Goal: Task Accomplishment & Management: Use online tool/utility

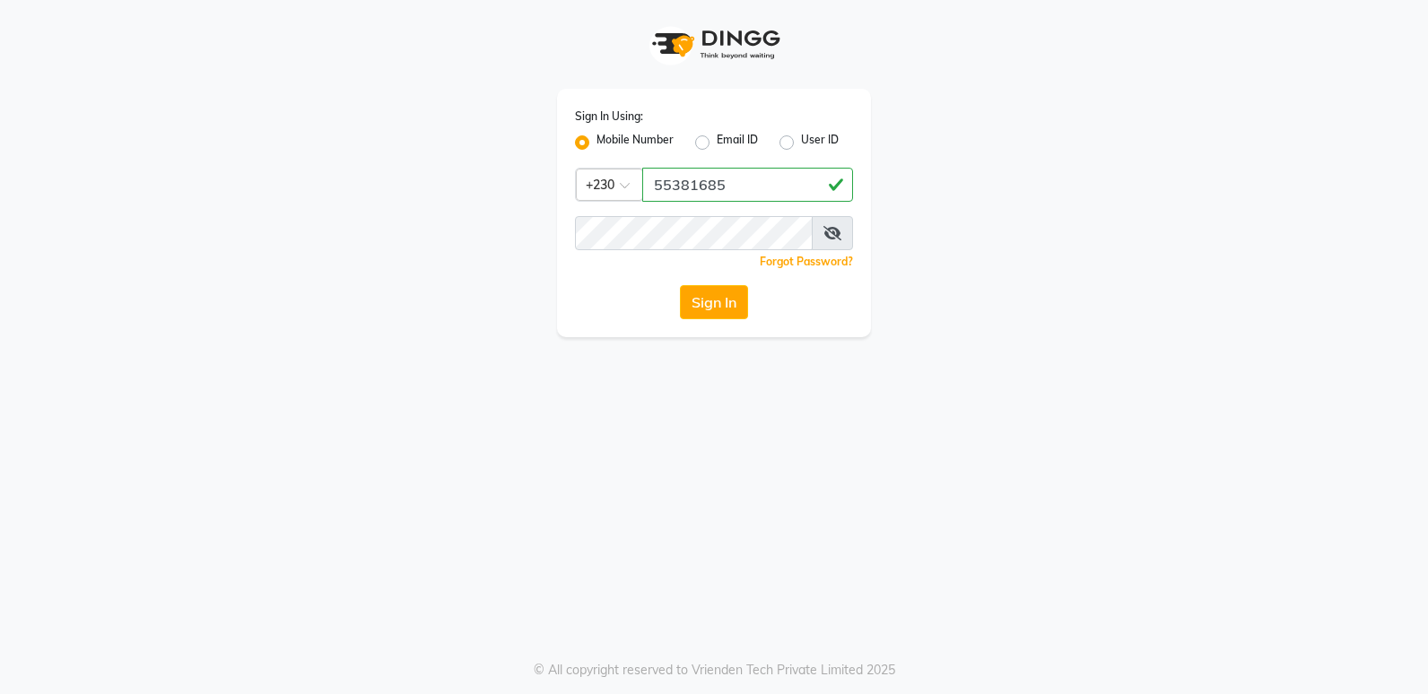
type input "55381685"
click at [747, 295] on button "Sign In" at bounding box center [714, 302] width 68 height 34
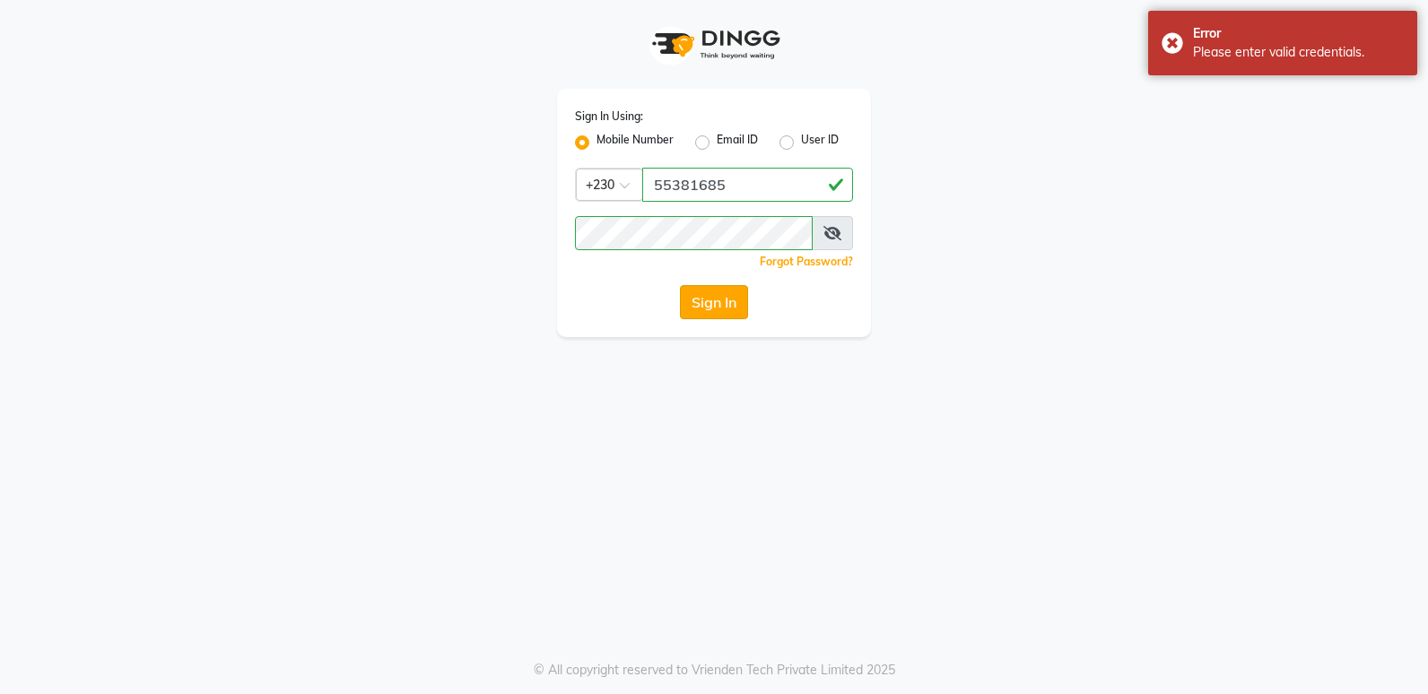
click at [727, 311] on button "Sign In" at bounding box center [714, 302] width 68 height 34
click at [699, 289] on button "Sign In" at bounding box center [714, 302] width 68 height 34
click at [824, 235] on icon at bounding box center [833, 233] width 18 height 14
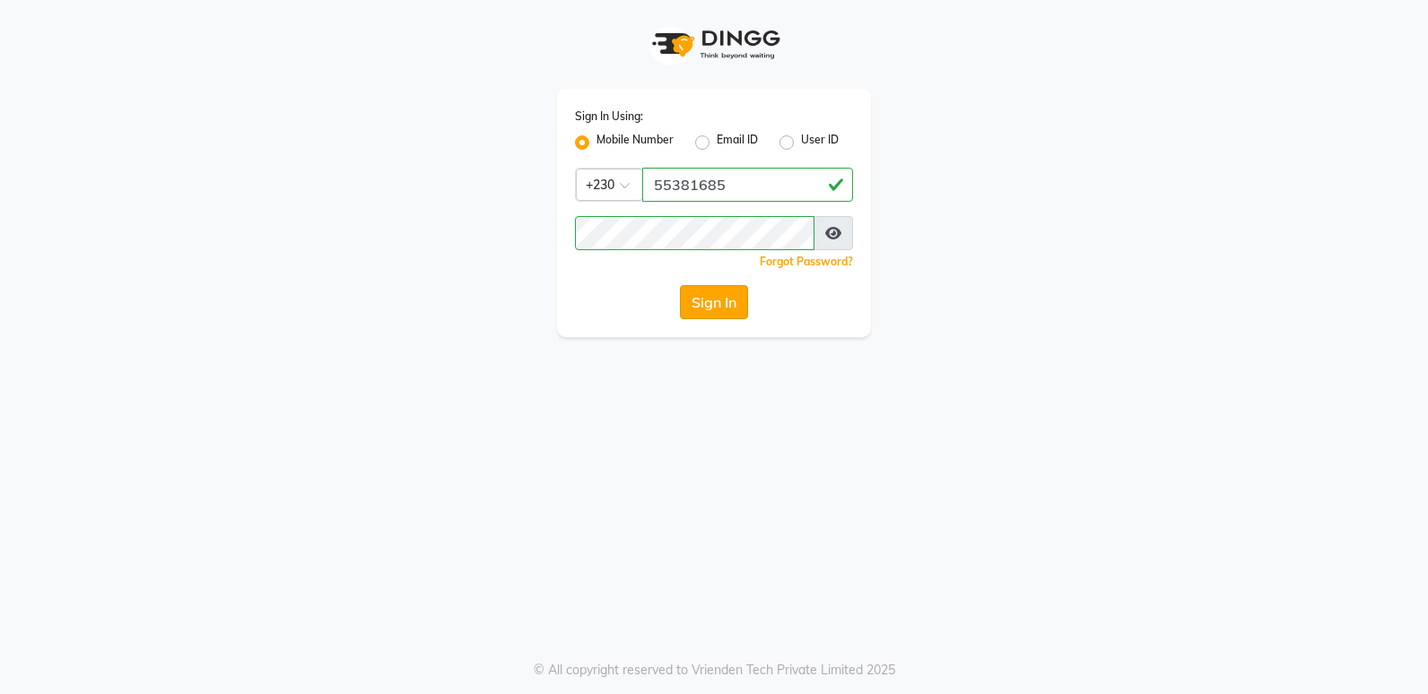
click at [690, 293] on button "Sign In" at bounding box center [714, 302] width 68 height 34
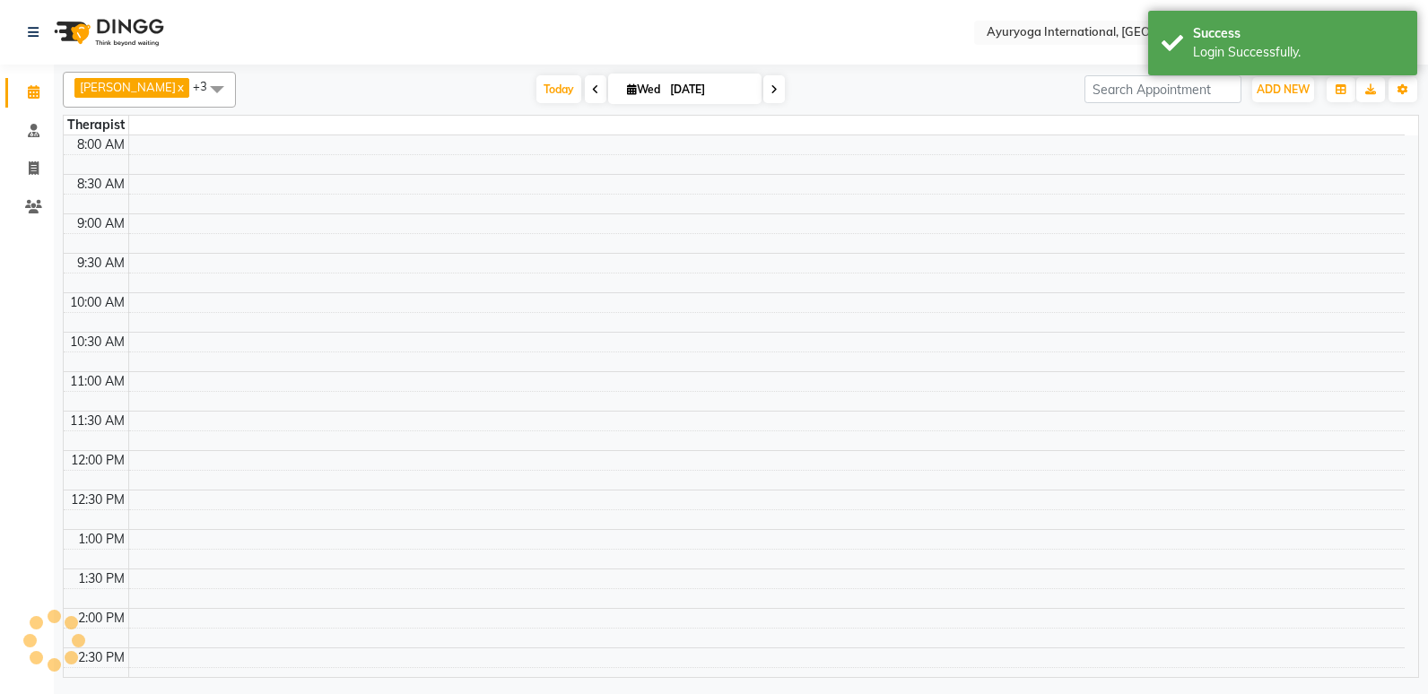
select select "en"
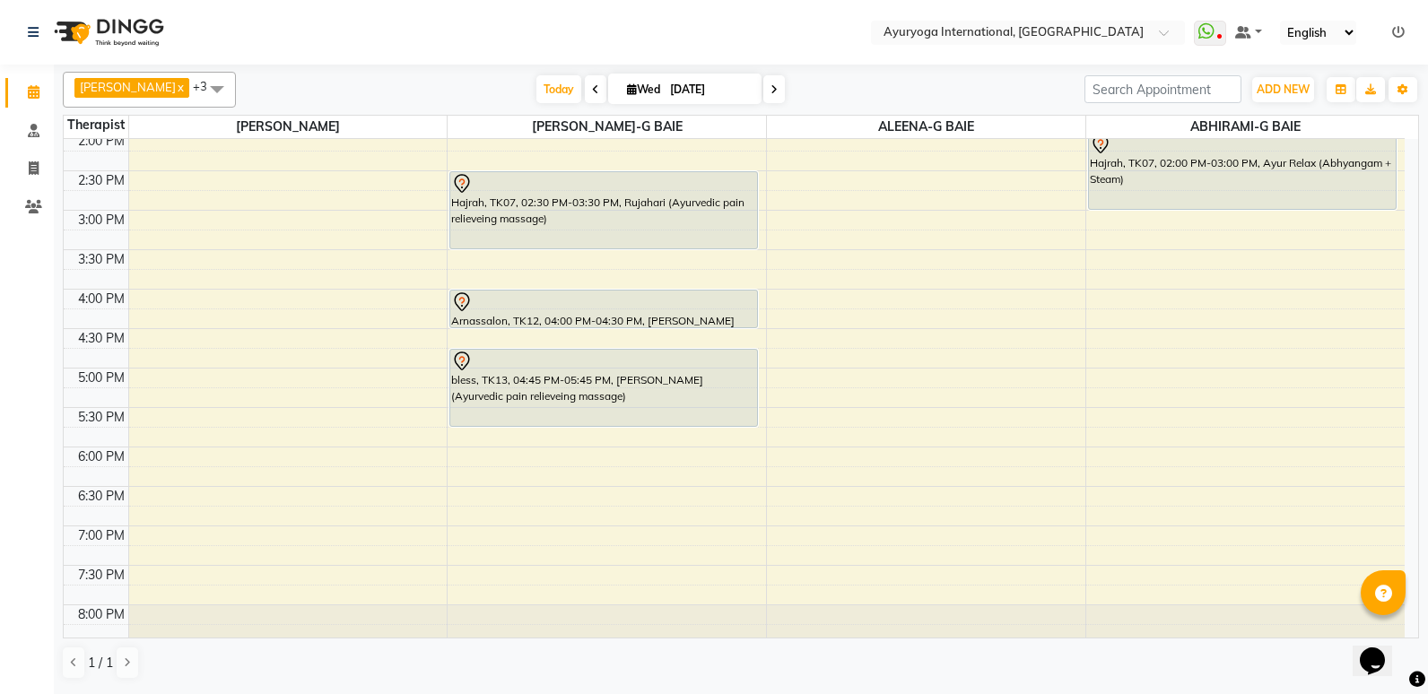
scroll to position [516, 0]
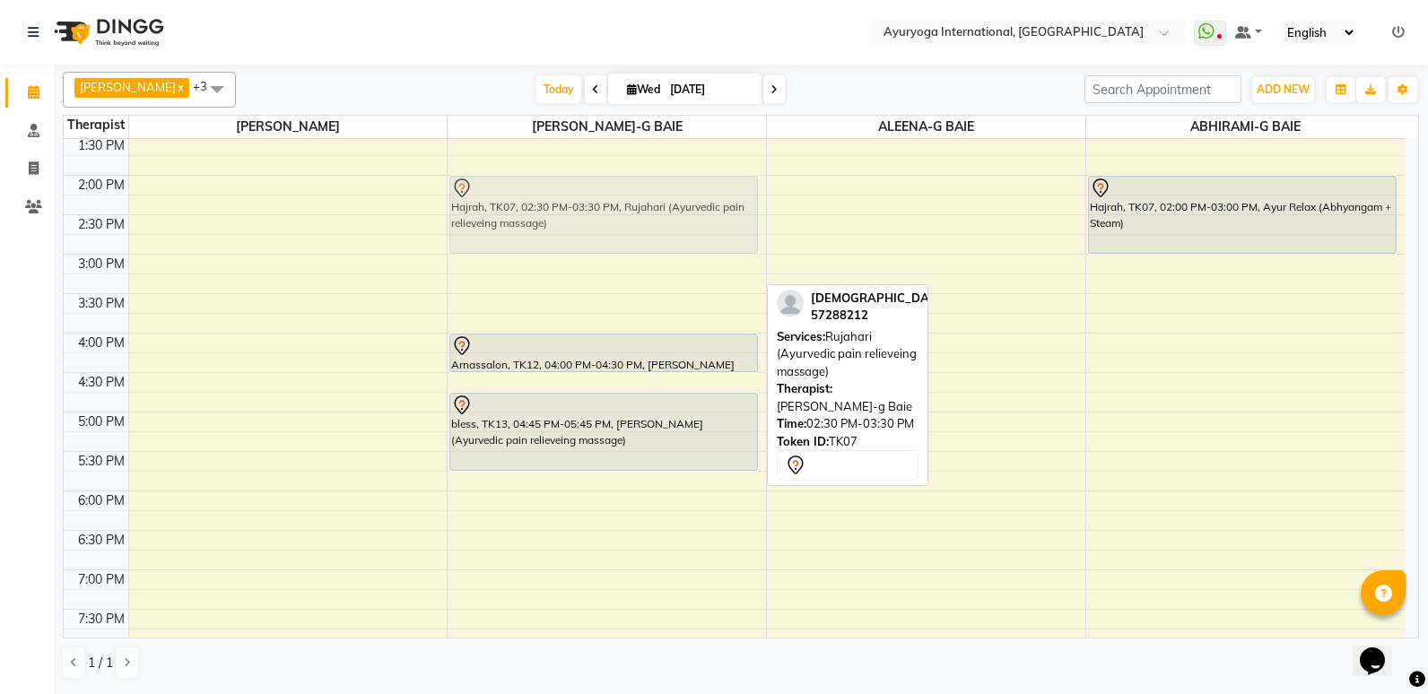
drag, startPoint x: 723, startPoint y: 266, endPoint x: 726, endPoint y: 231, distance: 35.1
click at [726, 231] on div "mr.permall, TK05, 08:00 AM-09:00 AM, Ayur Relax (Abhyangam + Steam) Vissen, TK0…" at bounding box center [607, 175] width 319 height 1105
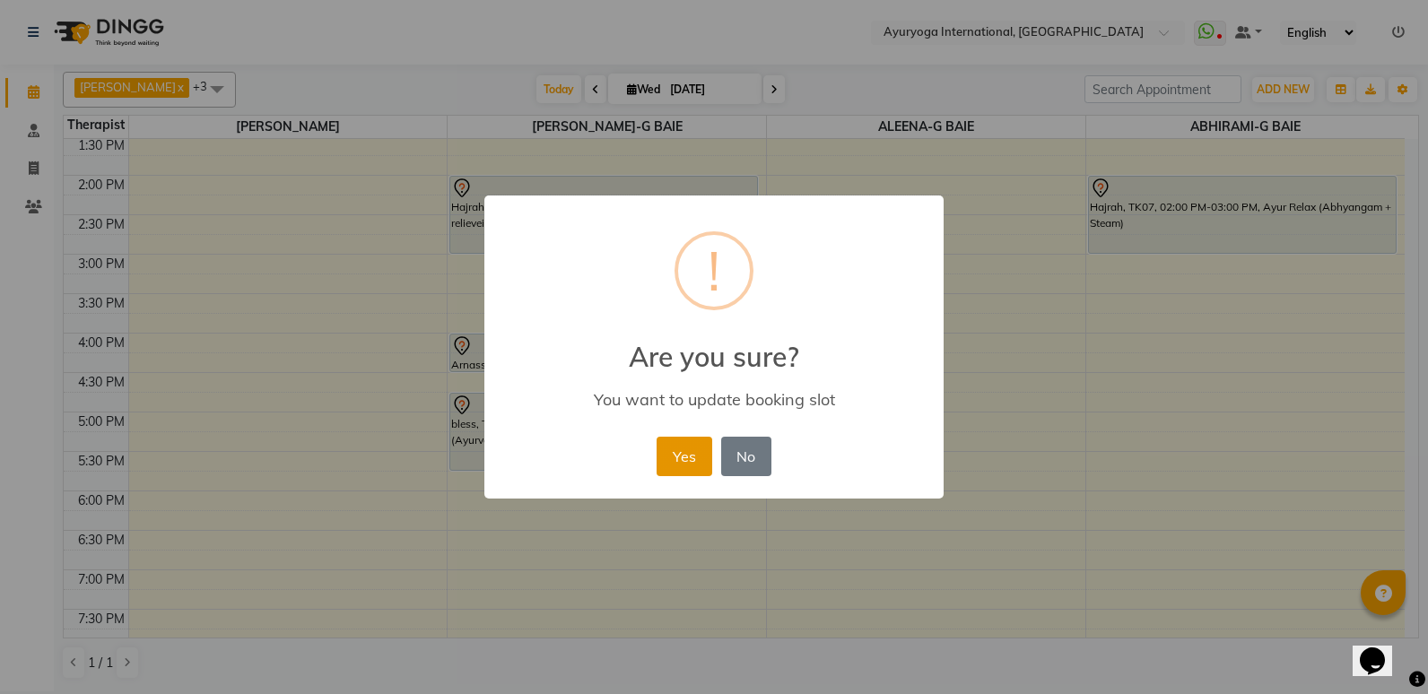
click at [699, 459] on button "Yes" at bounding box center [684, 456] width 55 height 39
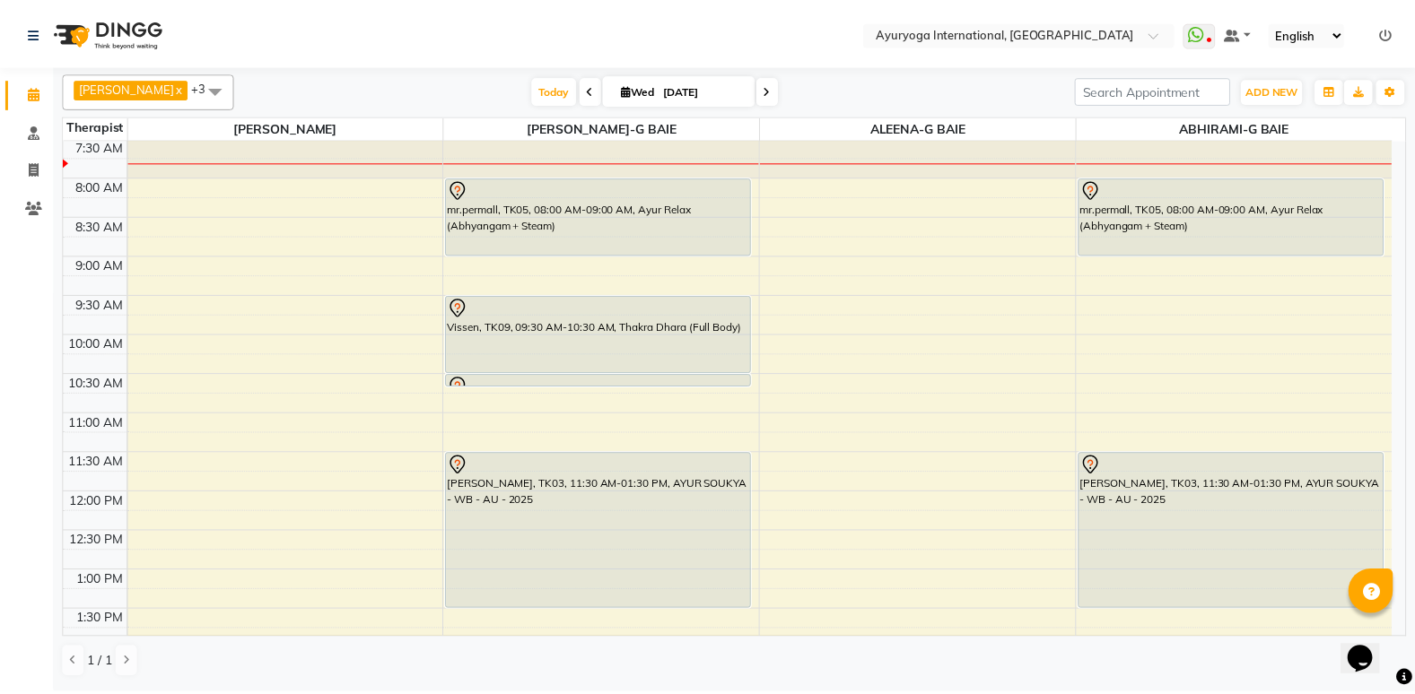
scroll to position [0, 0]
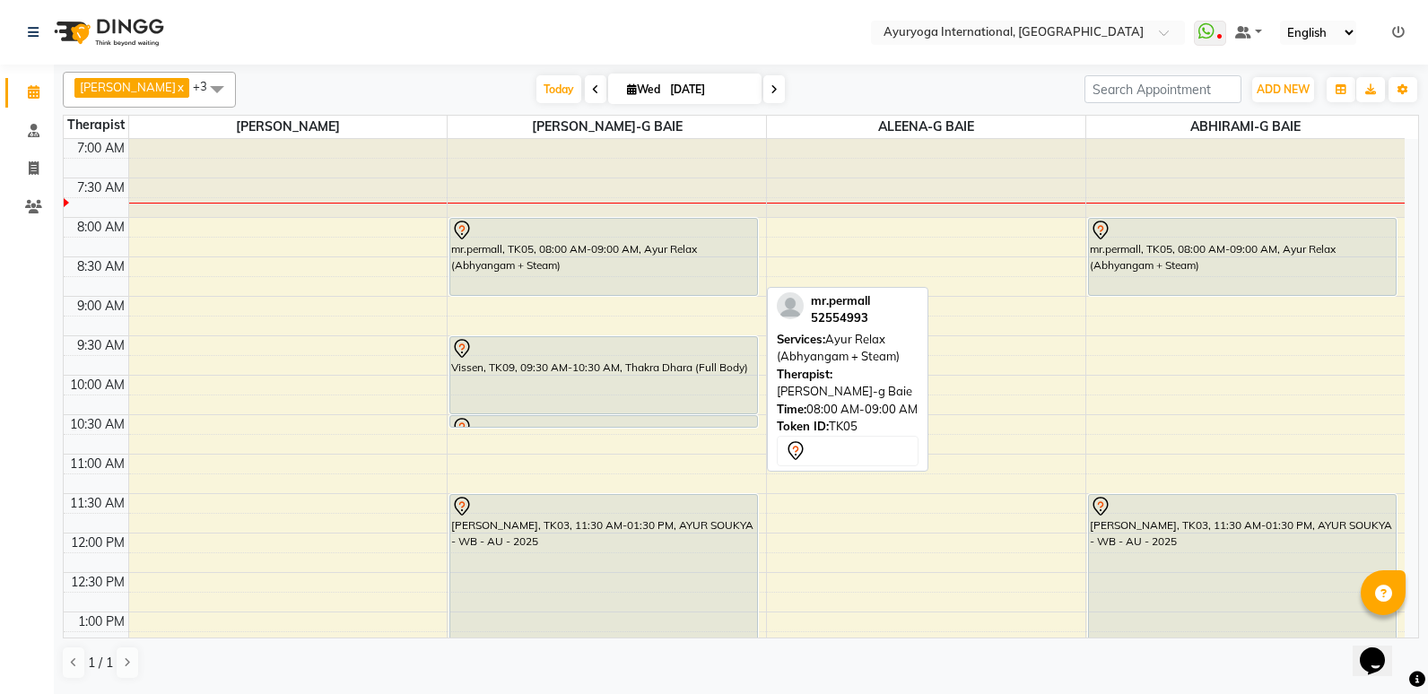
click at [631, 276] on div "mr.permall, TK05, 08:00 AM-09:00 AM, Ayur Relax (Abhyangam + Steam)" at bounding box center [603, 257] width 307 height 76
click at [633, 275] on div "mr.permall, TK05, 08:00 AM-09:00 AM, Ayur Relax (Abhyangam + Steam)" at bounding box center [603, 257] width 307 height 76
select select "7"
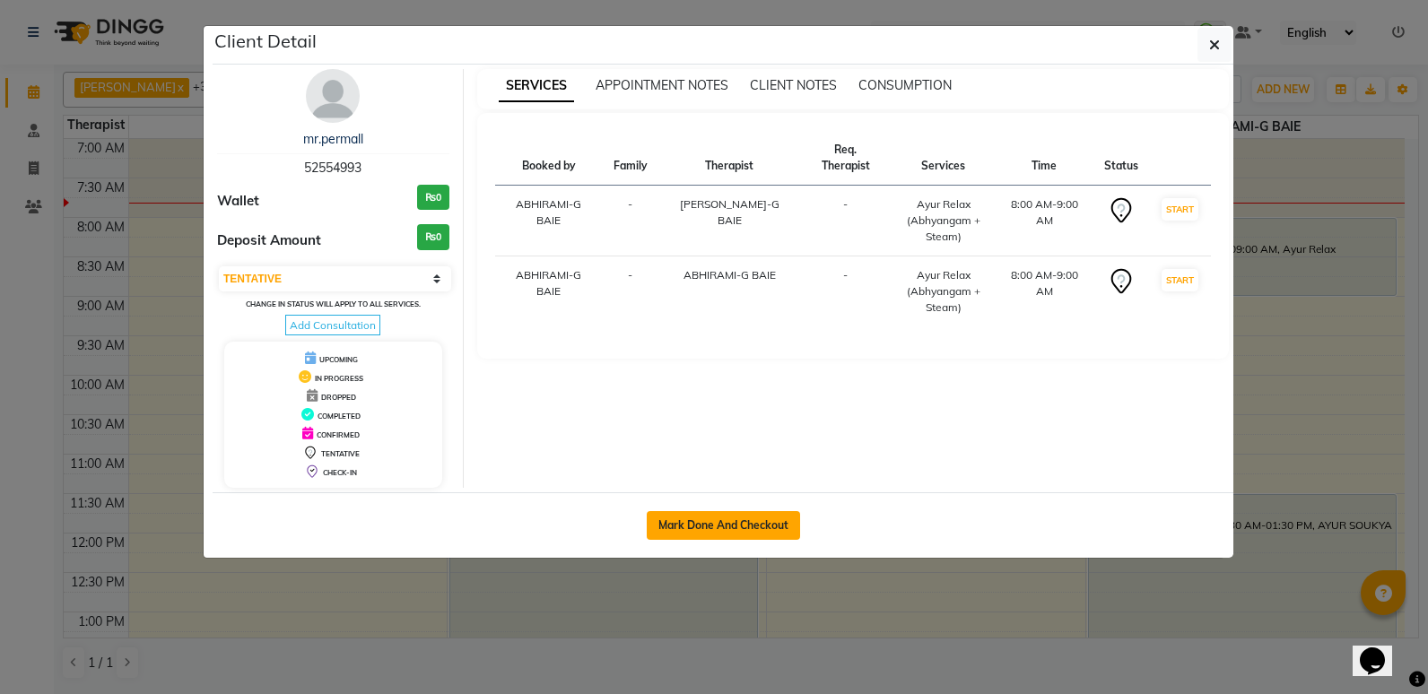
click at [717, 534] on button "Mark Done And Checkout" at bounding box center [723, 525] width 153 height 29
select select "service"
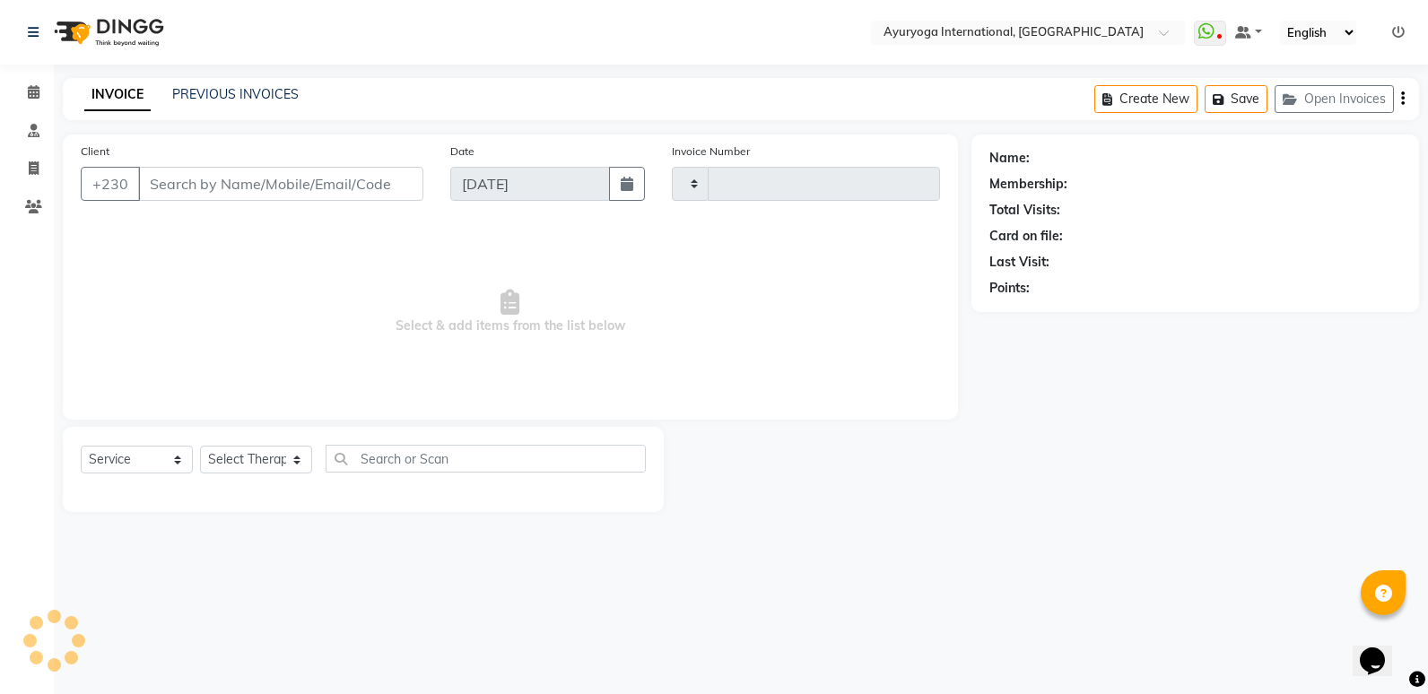
type input "5158"
select select "730"
type input "52****93"
select select "77770"
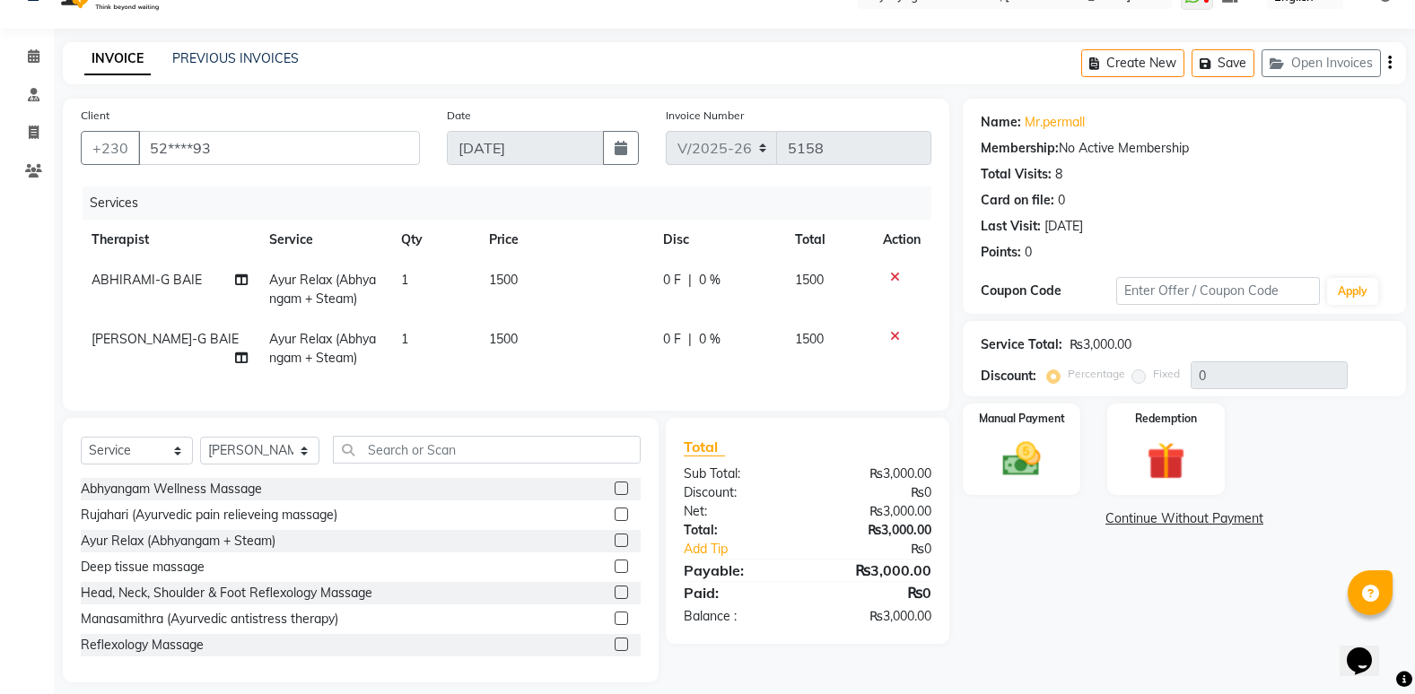
scroll to position [65, 0]
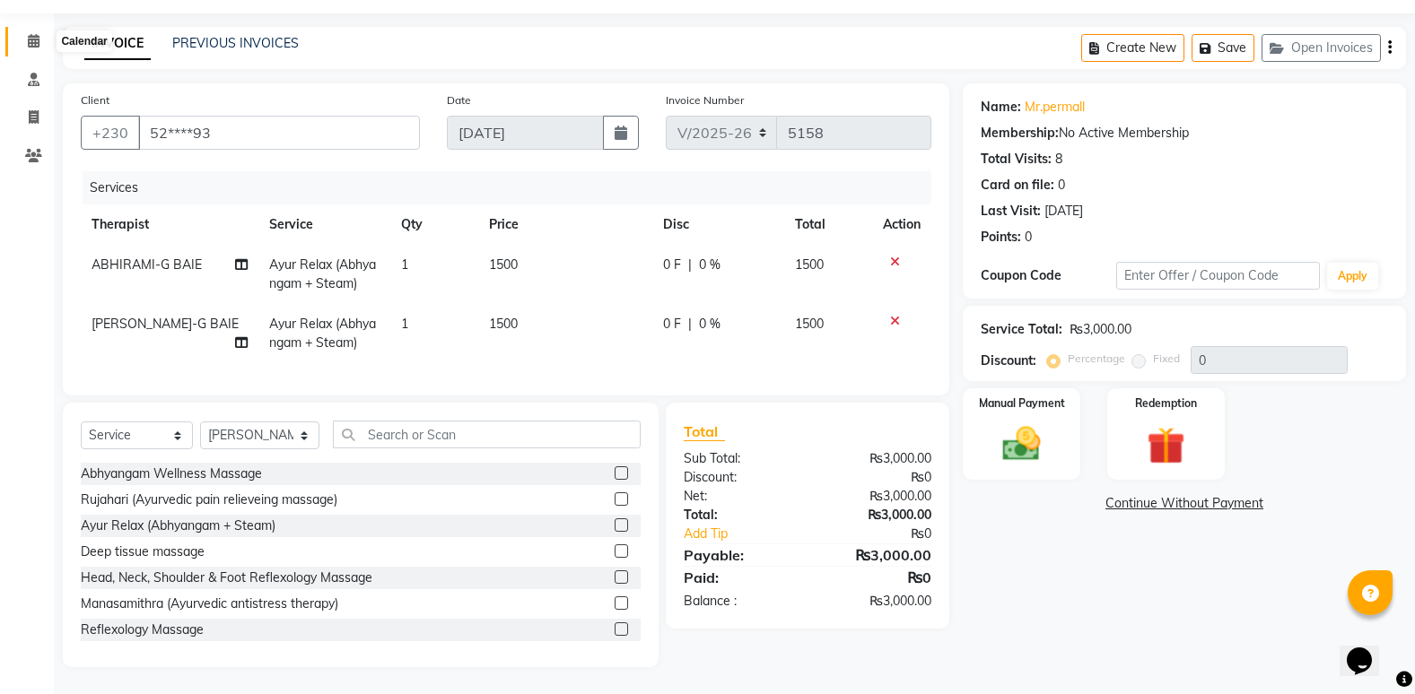
click at [22, 35] on span at bounding box center [33, 41] width 31 height 21
